Goal: Information Seeking & Learning: Learn about a topic

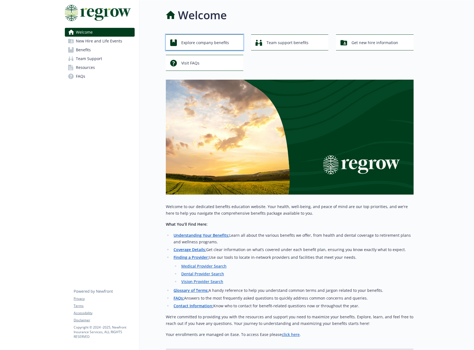
click at [229, 41] on div "Explore company benefits" at bounding box center [205, 43] width 70 height 10
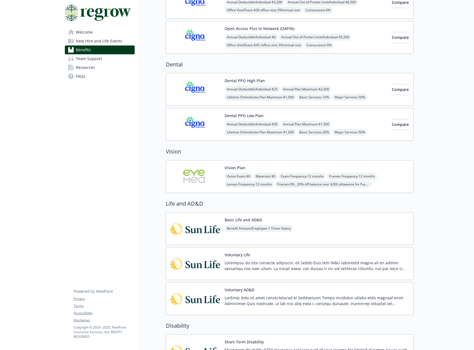
click at [314, 230] on div "Basic Life and AD&D Benefit Amount/Employee - 1 Times Salary" at bounding box center [290, 228] width 248 height 33
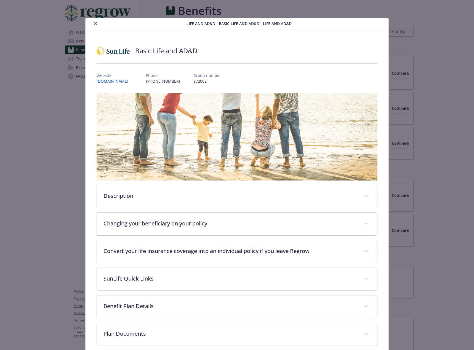
scroll to position [110, 0]
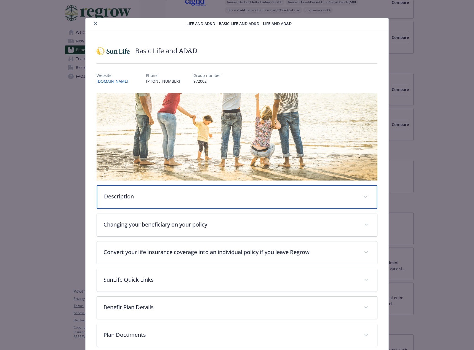
click at [152, 193] on p "Description" at bounding box center [230, 196] width 253 height 8
